Goal: Complete application form: Complete application form

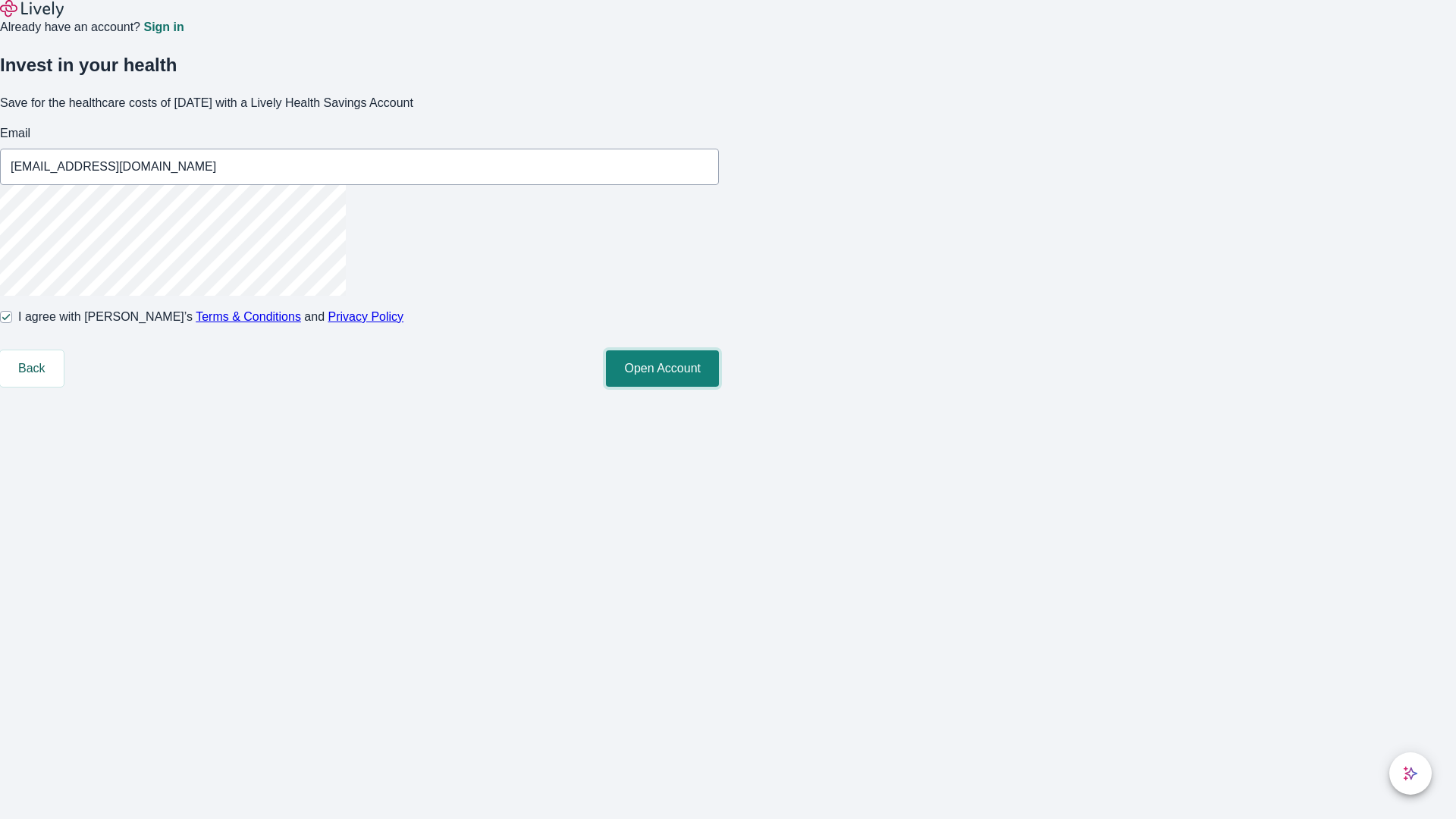
click at [719, 387] on button "Open Account" at bounding box center [662, 369] width 113 height 36
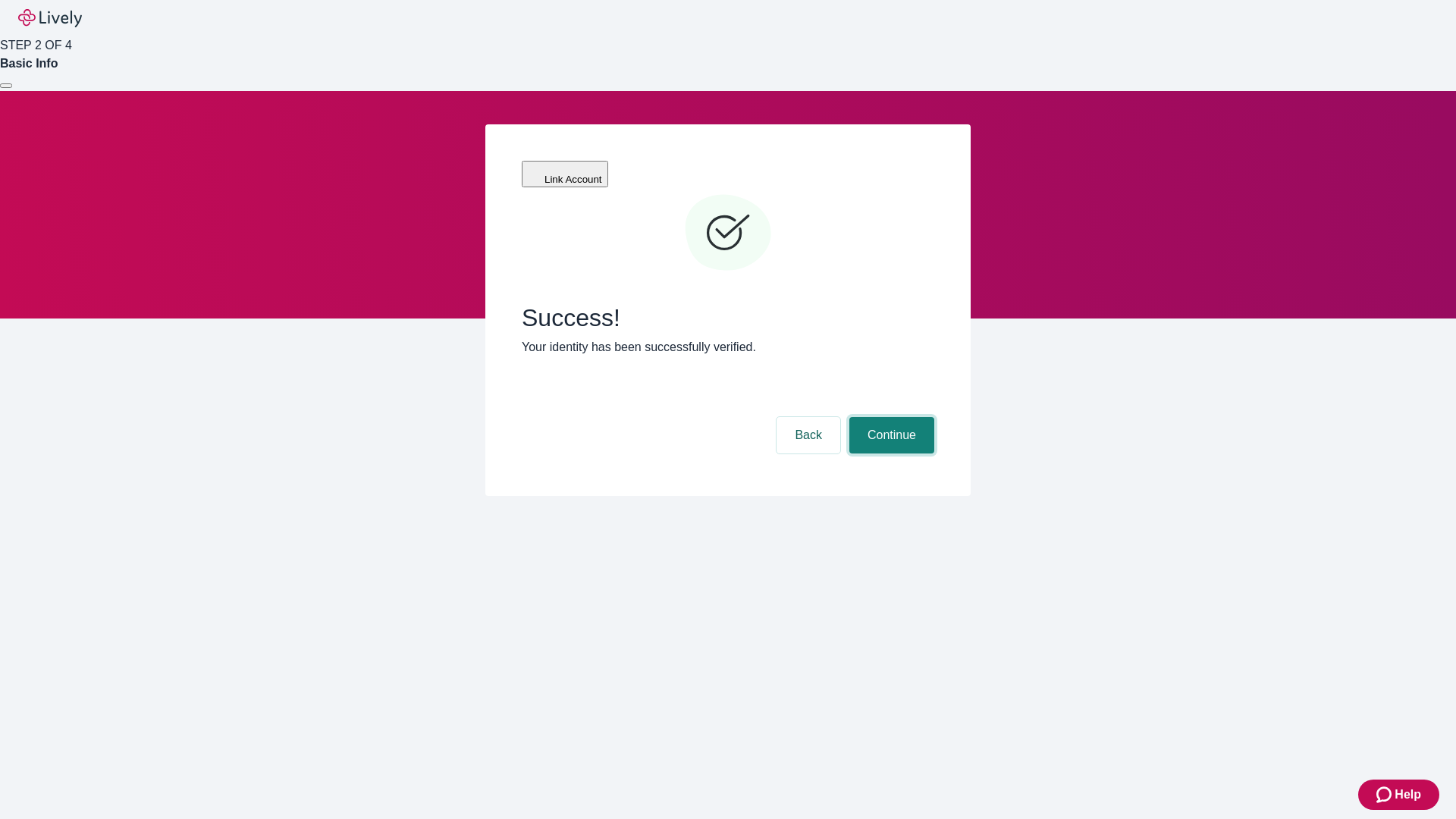
click at [890, 417] on button "Continue" at bounding box center [892, 435] width 85 height 36
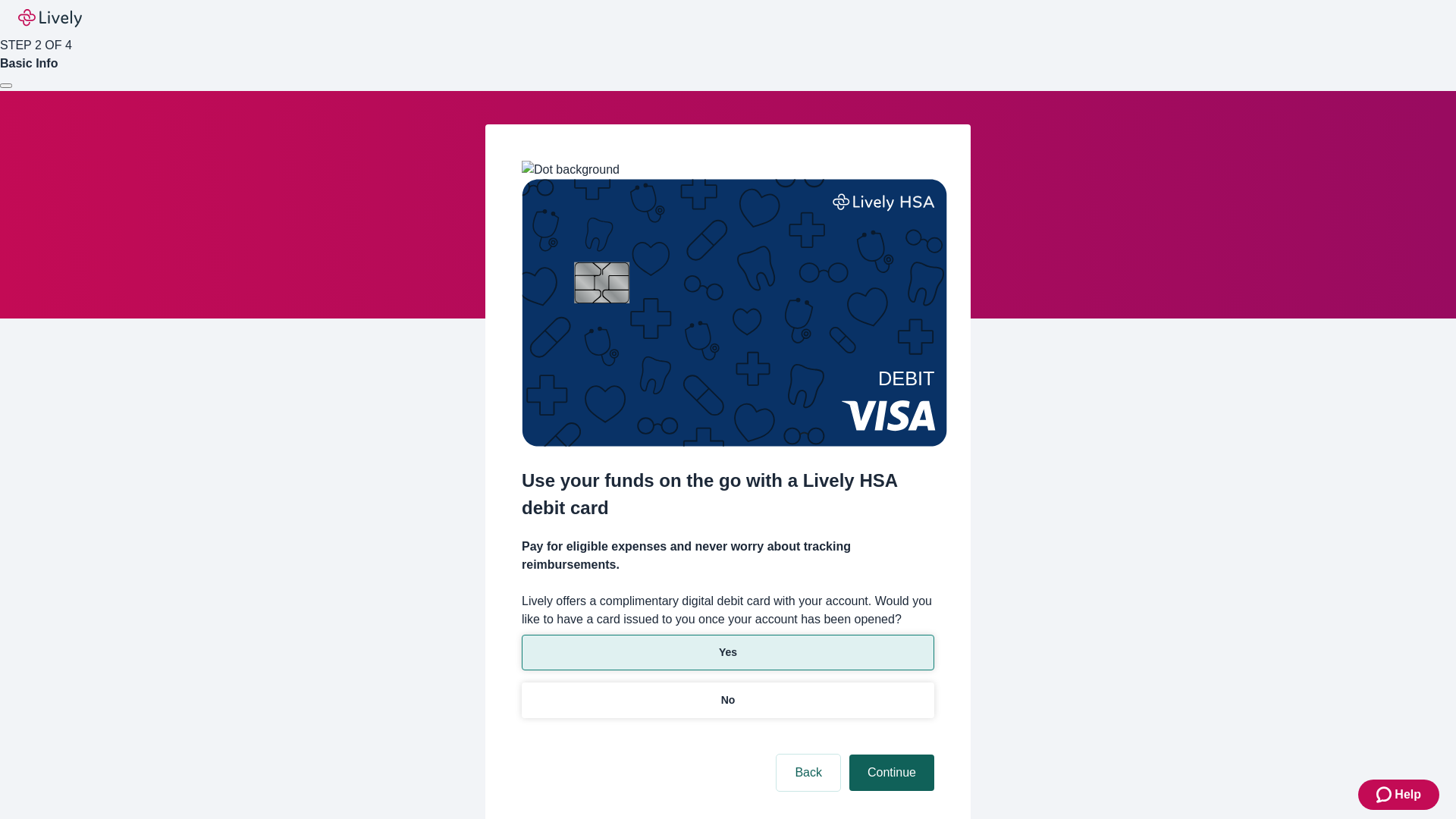
click at [727, 645] on p "Yes" at bounding box center [728, 653] width 18 height 16
click at [890, 754] on button "Continue" at bounding box center [892, 773] width 85 height 36
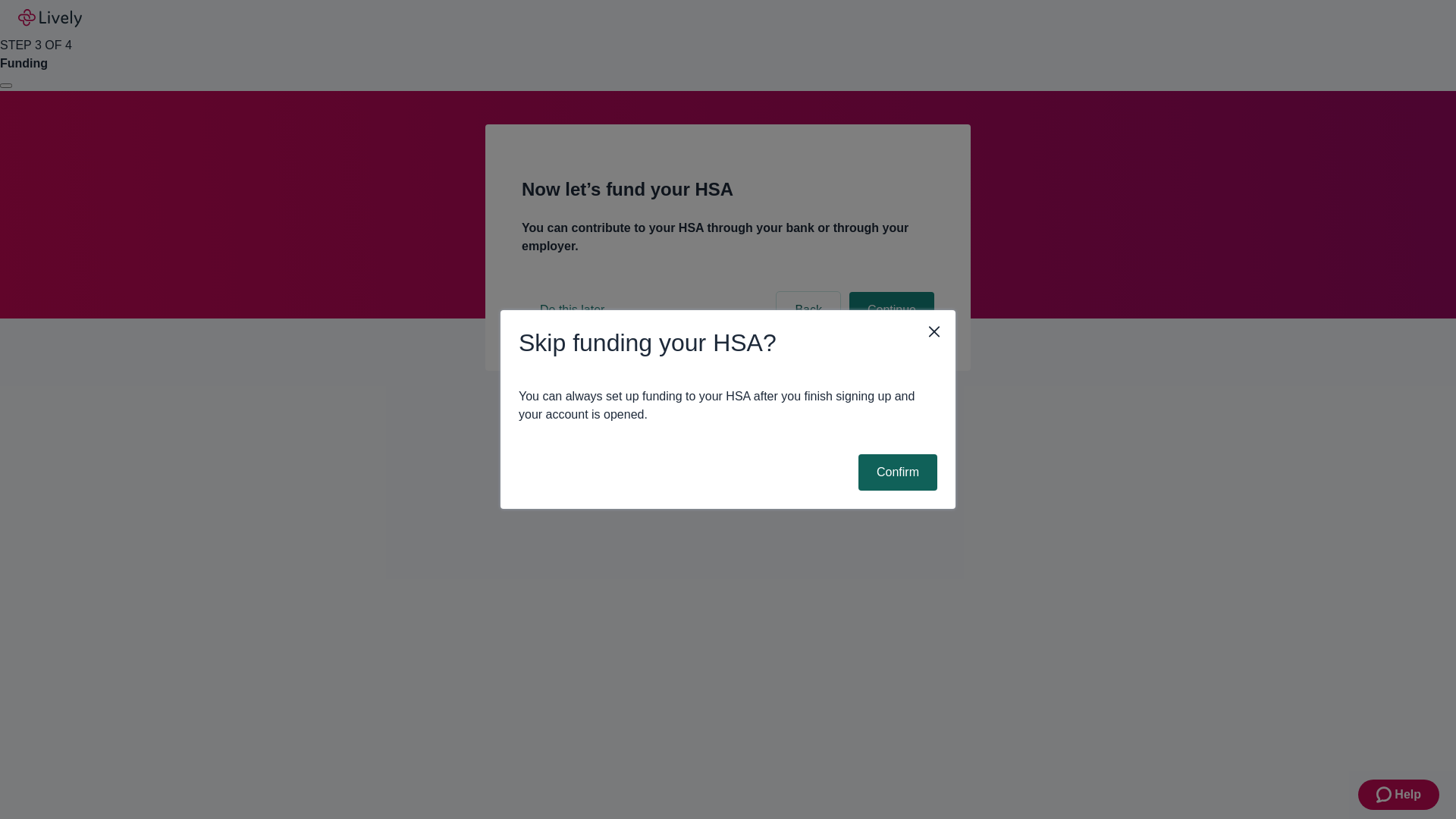
click at [895, 472] on button "Confirm" at bounding box center [898, 472] width 79 height 36
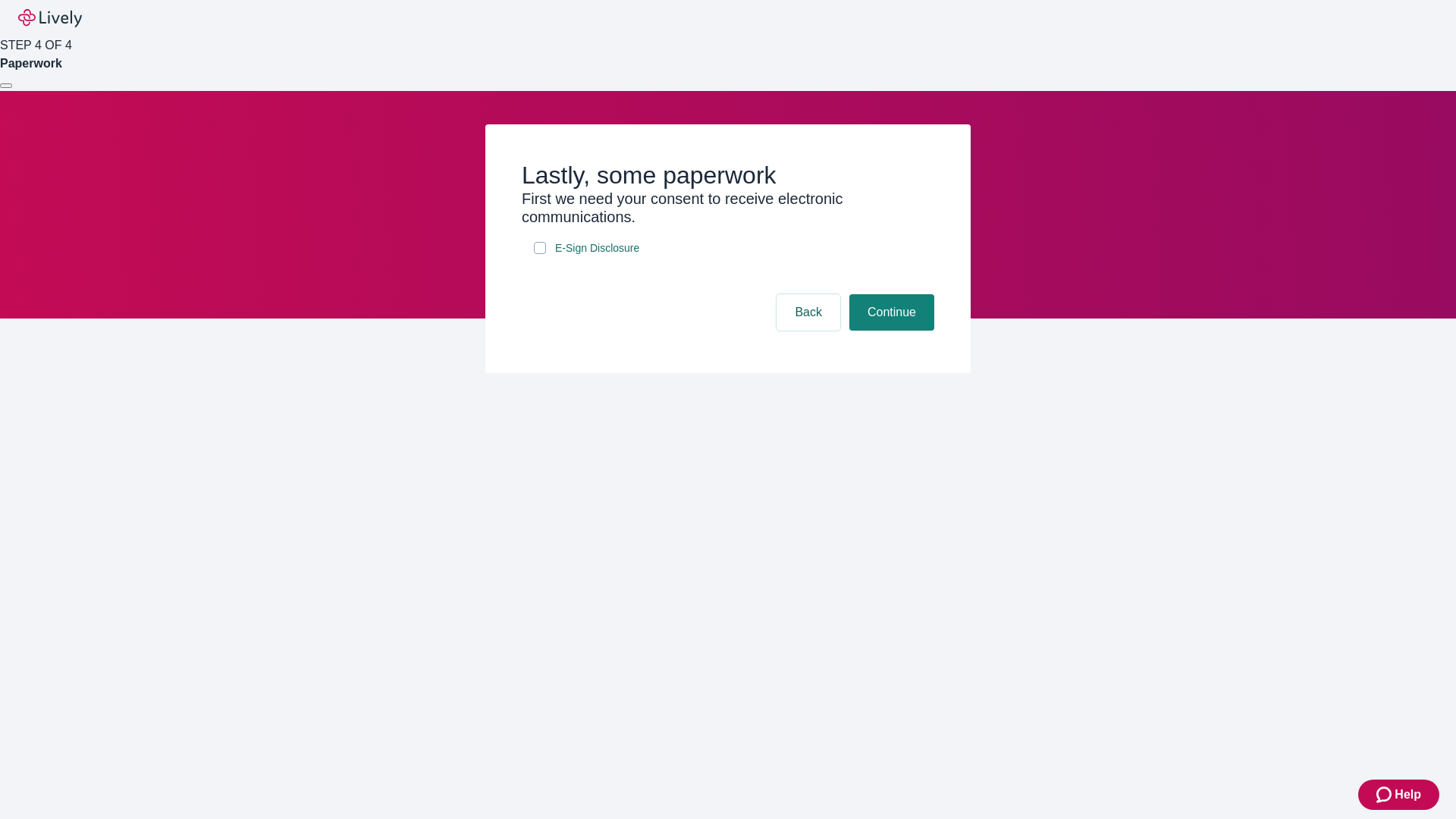
click at [541, 254] on input "E-Sign Disclosure" at bounding box center [540, 248] width 12 height 12
checkbox input "true"
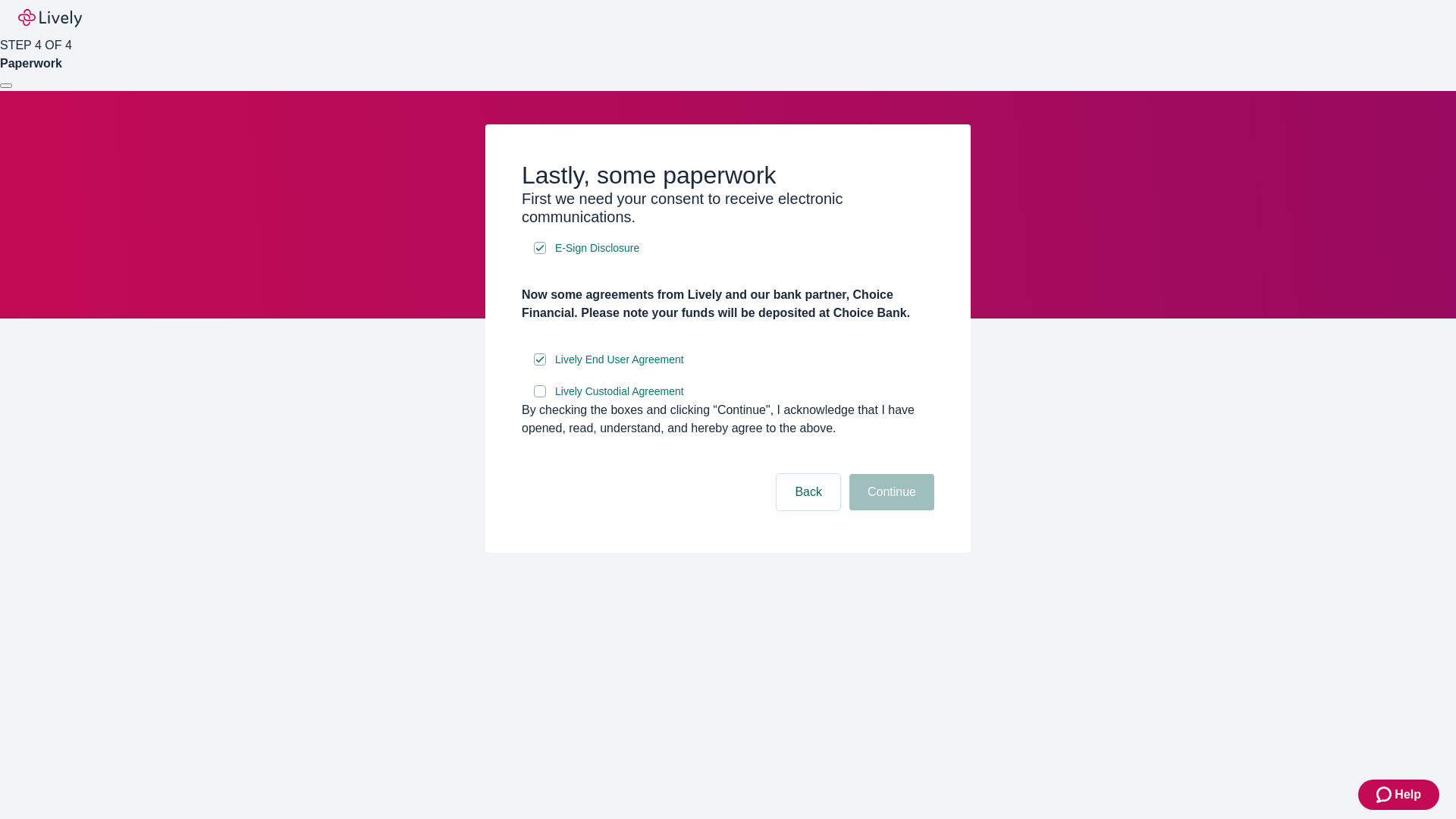
click at [541, 398] on input "Lively Custodial Agreement" at bounding box center [540, 390] width 12 height 12
checkbox input "true"
click at [890, 511] on button "Continue" at bounding box center [892, 492] width 85 height 36
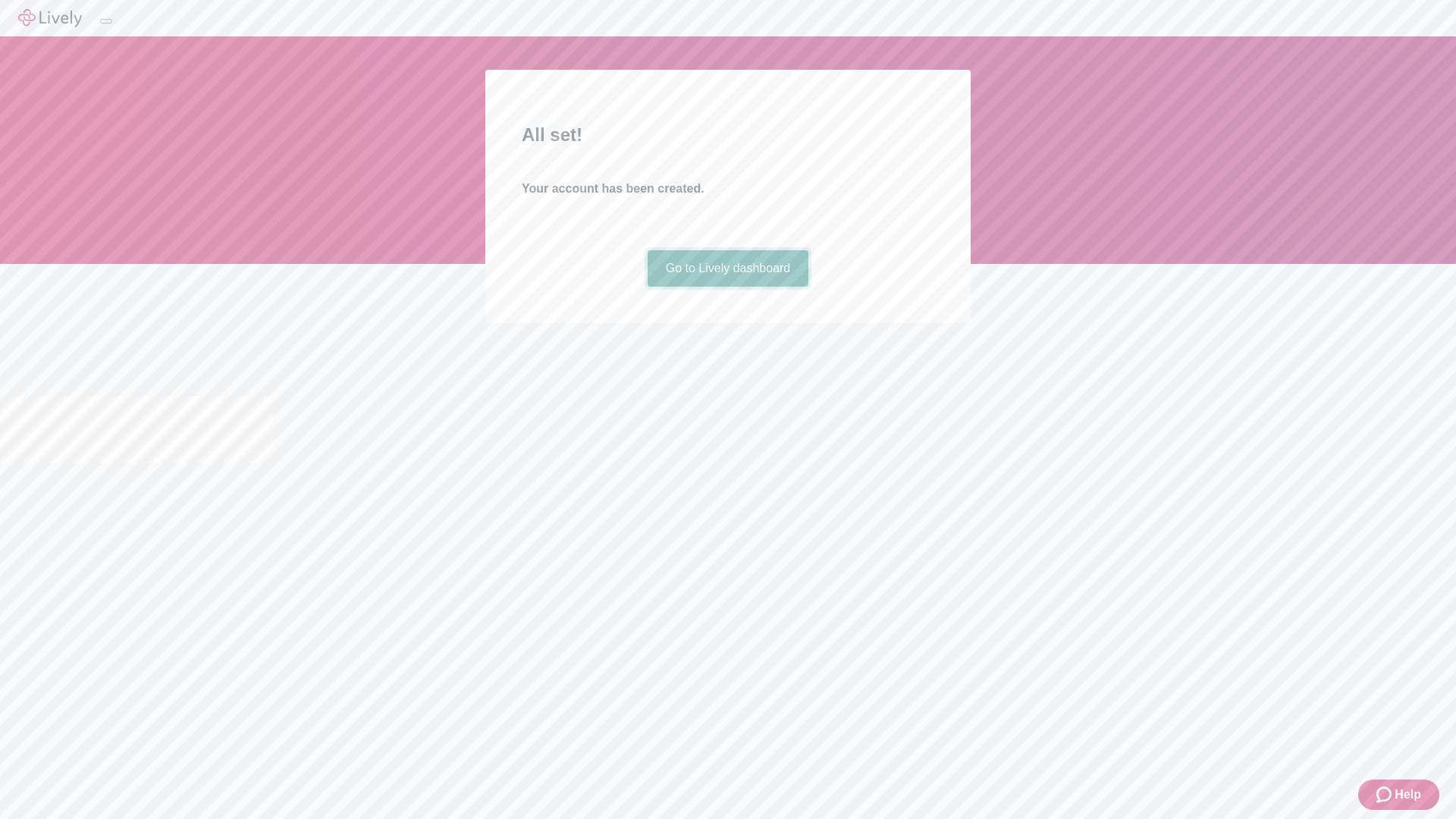
click at [727, 287] on link "Go to Lively dashboard" at bounding box center [729, 268] width 162 height 36
